Goal: Transaction & Acquisition: Book appointment/travel/reservation

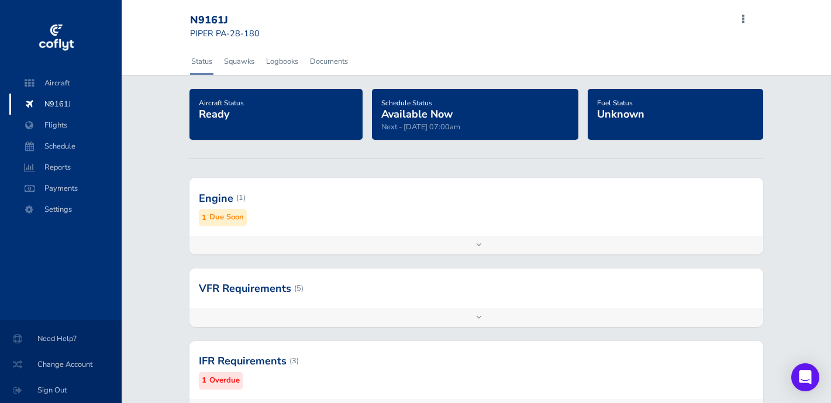
click at [480, 250] on div "Add inspection Edit" at bounding box center [477, 245] width 574 height 19
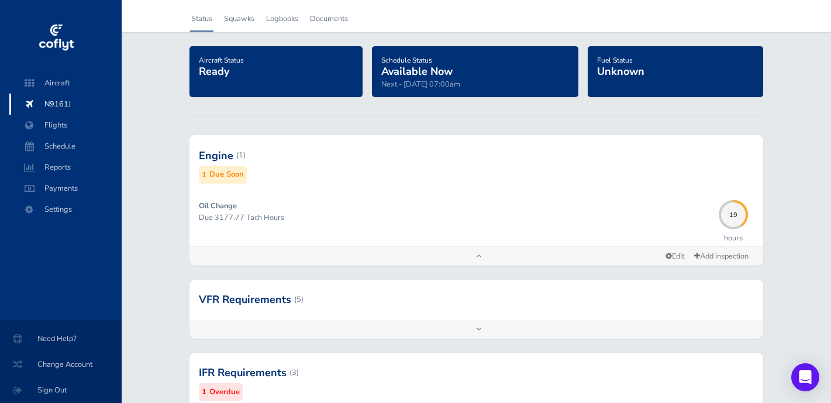
scroll to position [232, 0]
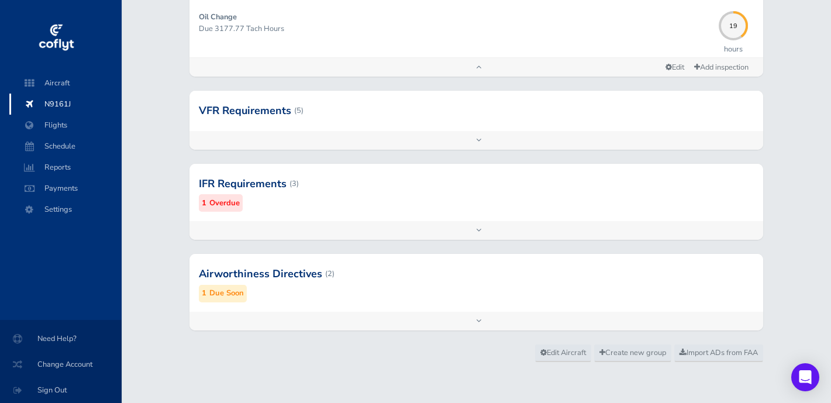
click at [481, 140] on div "Add inspection Edit" at bounding box center [477, 140] width 574 height 19
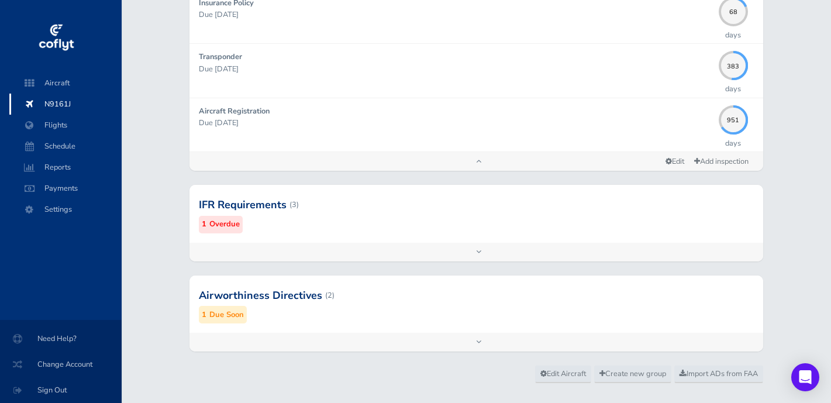
scroll to position [502, 0]
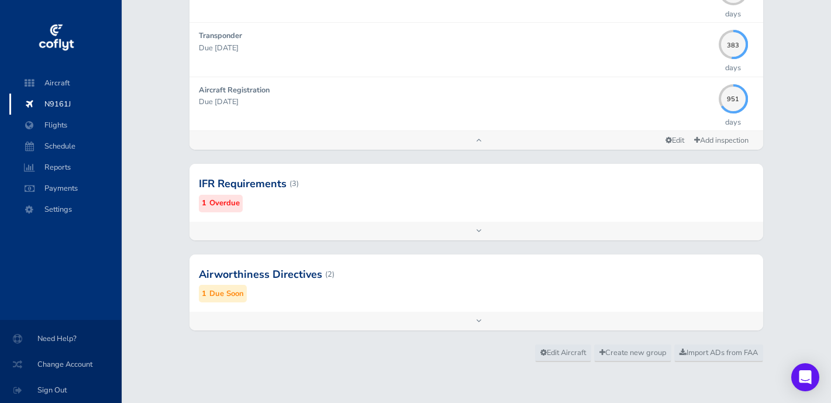
click at [480, 321] on div "Add inspection Edit" at bounding box center [477, 321] width 574 height 19
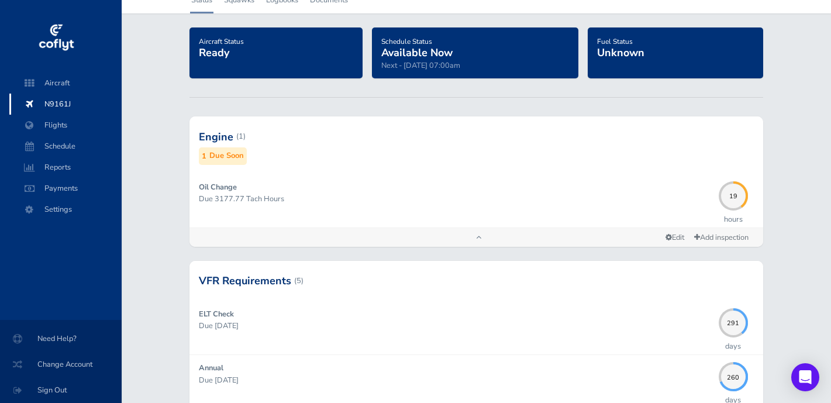
scroll to position [0, 0]
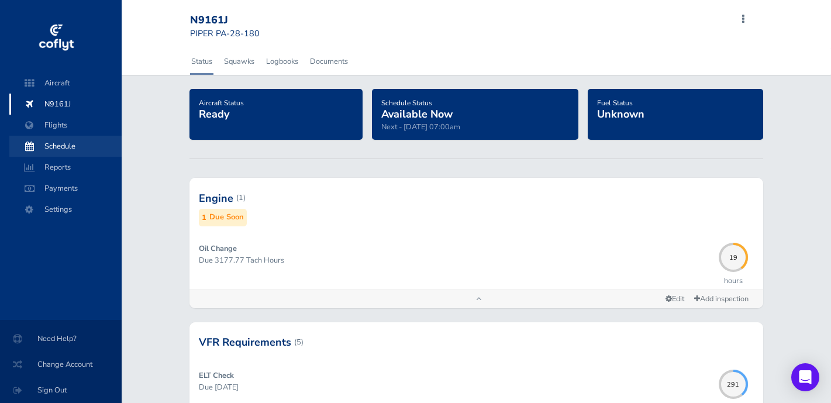
click at [97, 145] on span "Schedule" at bounding box center [65, 146] width 89 height 21
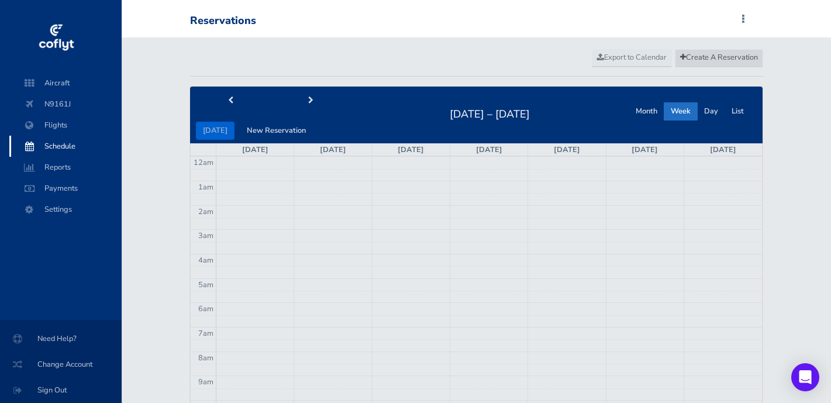
click at [742, 59] on span "Create A Reservation" at bounding box center [719, 57] width 78 height 11
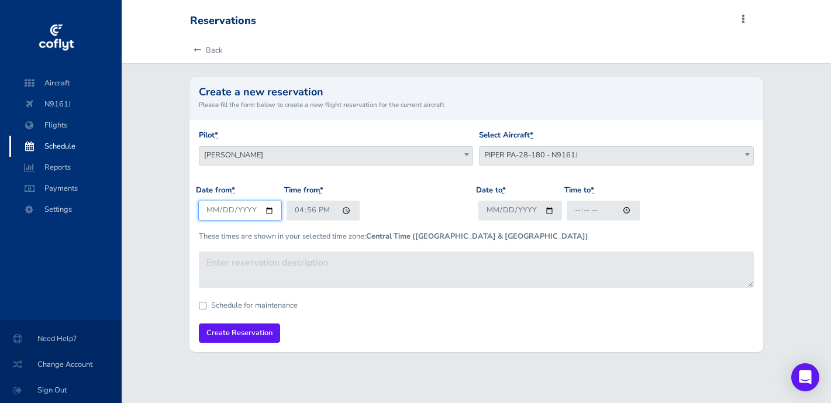
click at [262, 218] on input "2025-08-13" at bounding box center [240, 210] width 84 height 19
click at [266, 214] on input "2025-08-13" at bounding box center [240, 210] width 84 height 19
type input "2025-08-14"
click at [547, 213] on input "Date to *" at bounding box center [521, 210] width 84 height 19
type input "2025-08-14"
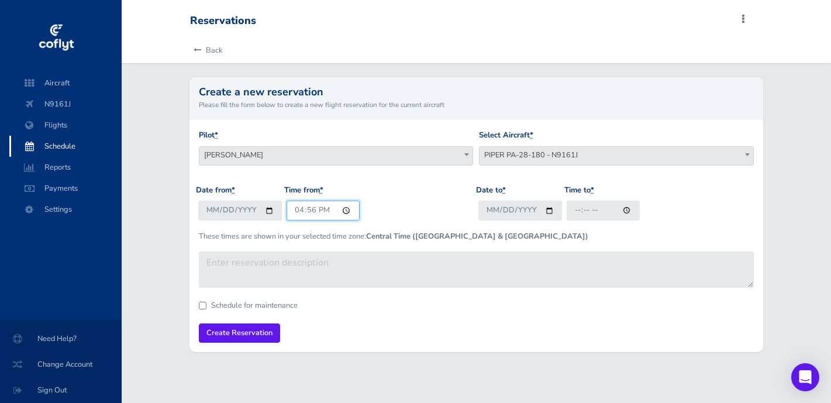
click at [317, 207] on input "16:56" at bounding box center [323, 210] width 73 height 19
click at [297, 211] on input "16:56" at bounding box center [323, 210] width 73 height 19
type input "17:30"
click at [577, 210] on input "Time to *" at bounding box center [603, 210] width 73 height 19
type input "22:00"
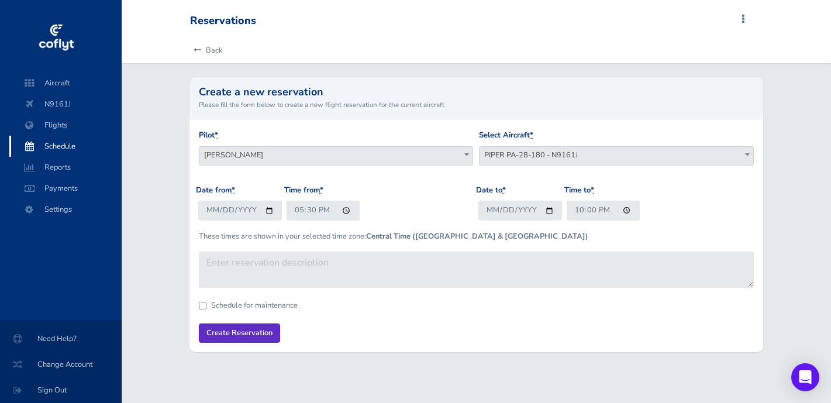
click at [245, 335] on input "Create Reservation" at bounding box center [239, 333] width 81 height 19
